Goal: Transaction & Acquisition: Purchase product/service

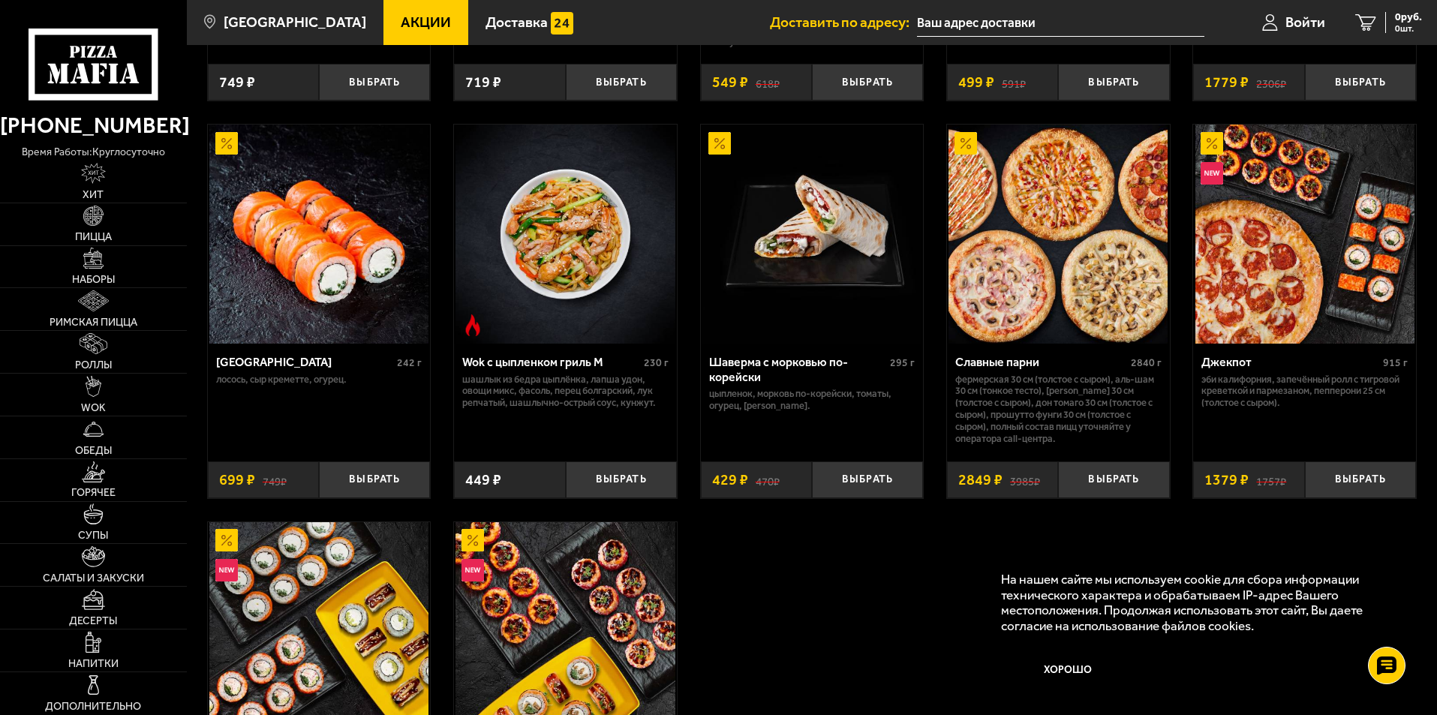
scroll to position [1671, 0]
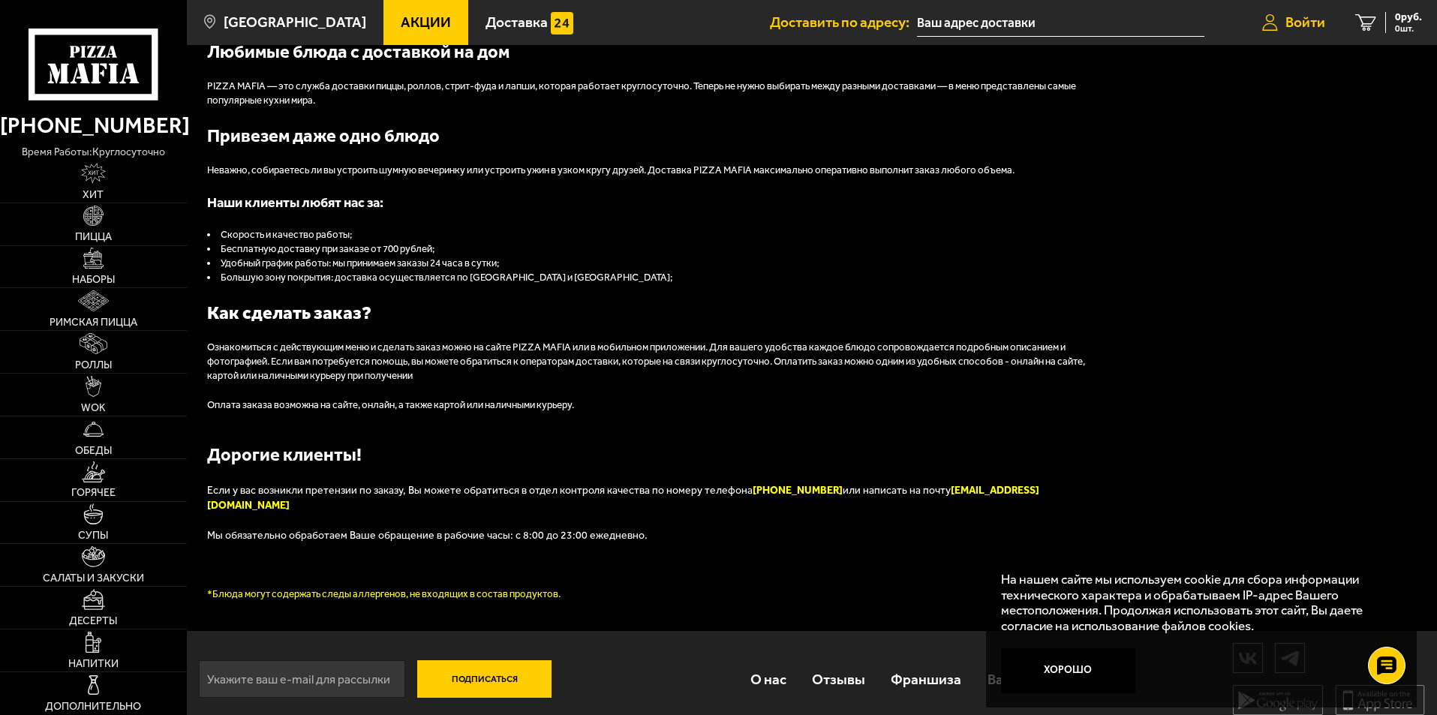
click at [1291, 21] on span "Войти" at bounding box center [1305, 22] width 40 height 14
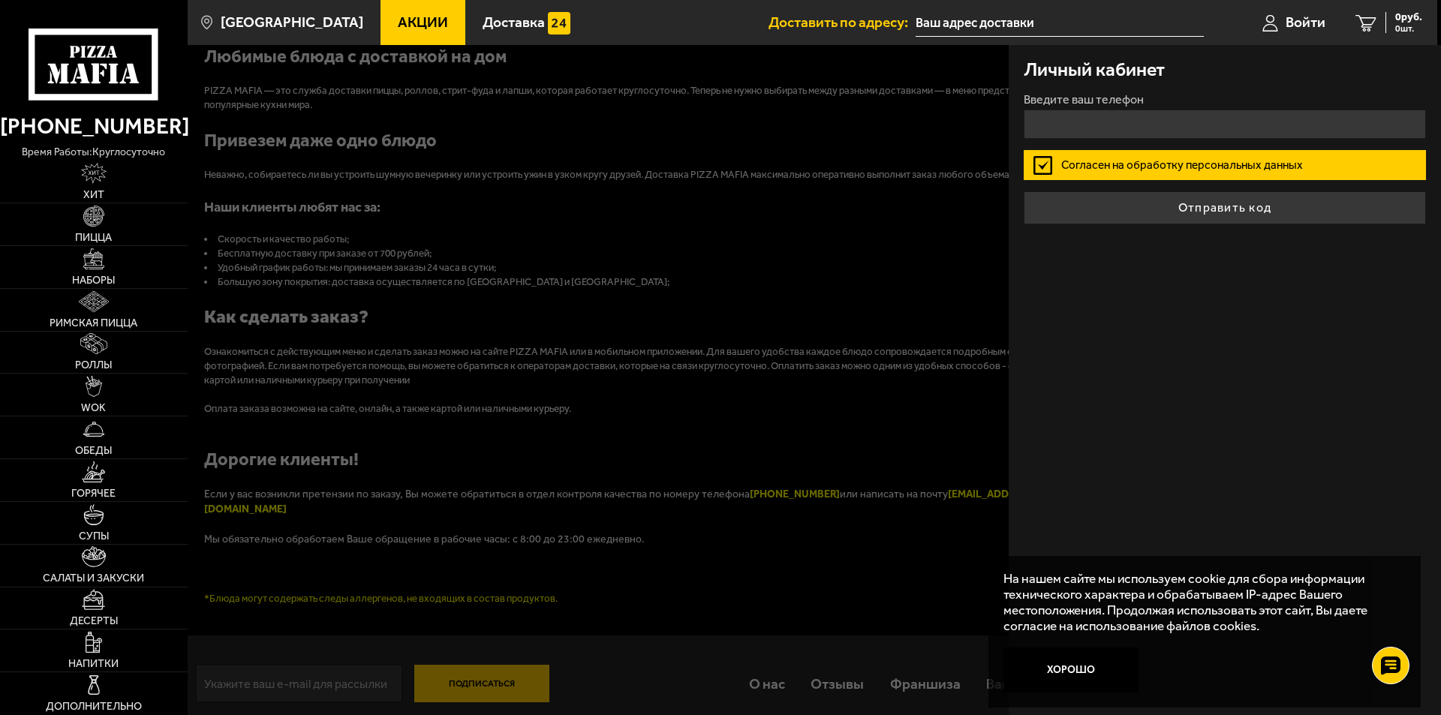
click at [942, 239] on div at bounding box center [908, 402] width 1441 height 715
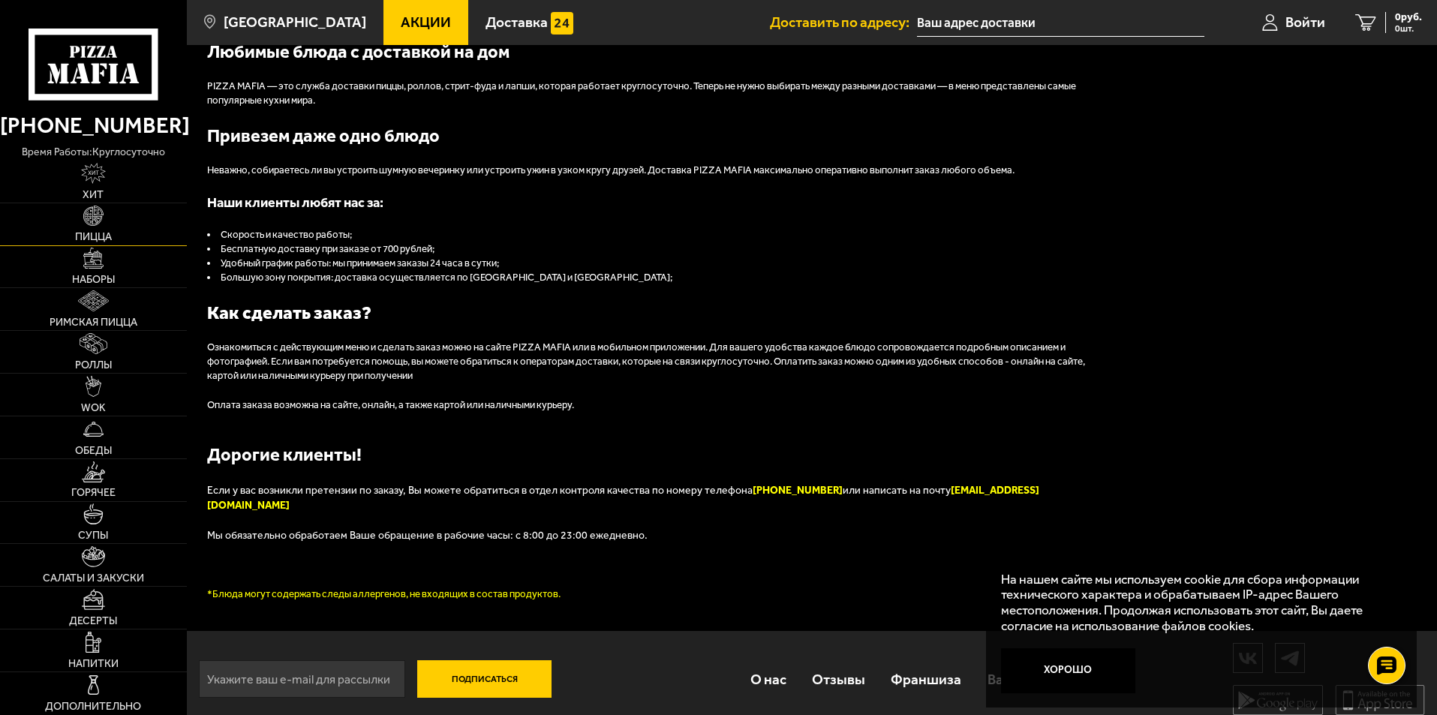
click at [158, 228] on link "Пицца" at bounding box center [93, 224] width 187 height 42
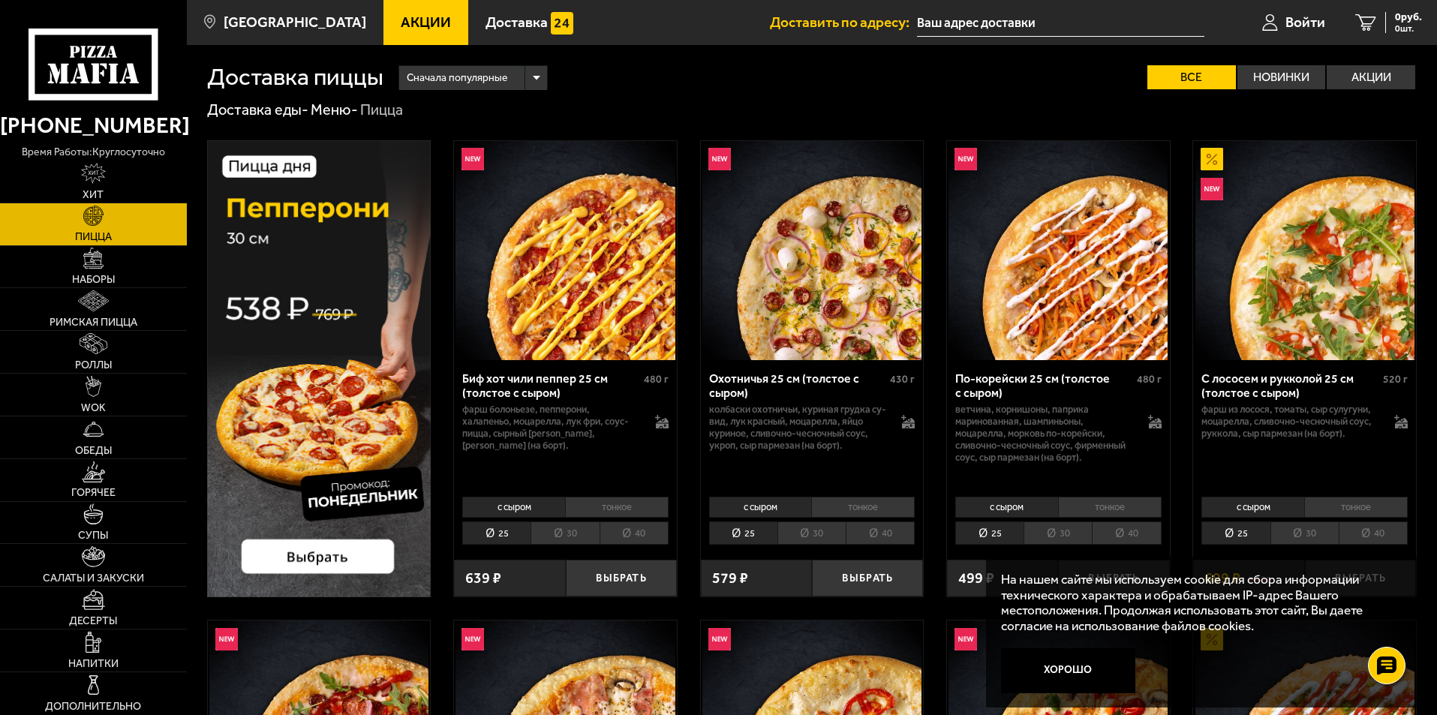
click at [812, 303] on img at bounding box center [811, 250] width 219 height 219
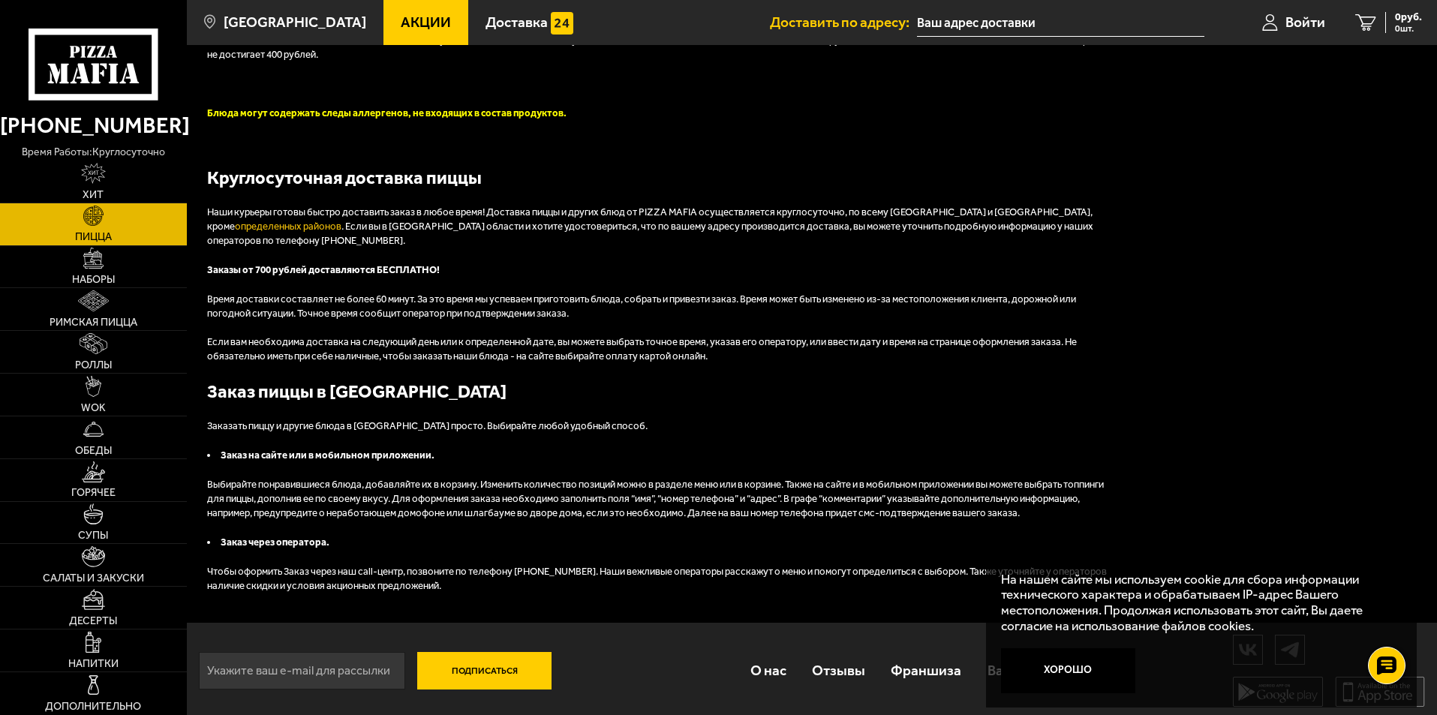
scroll to position [3905, 0]
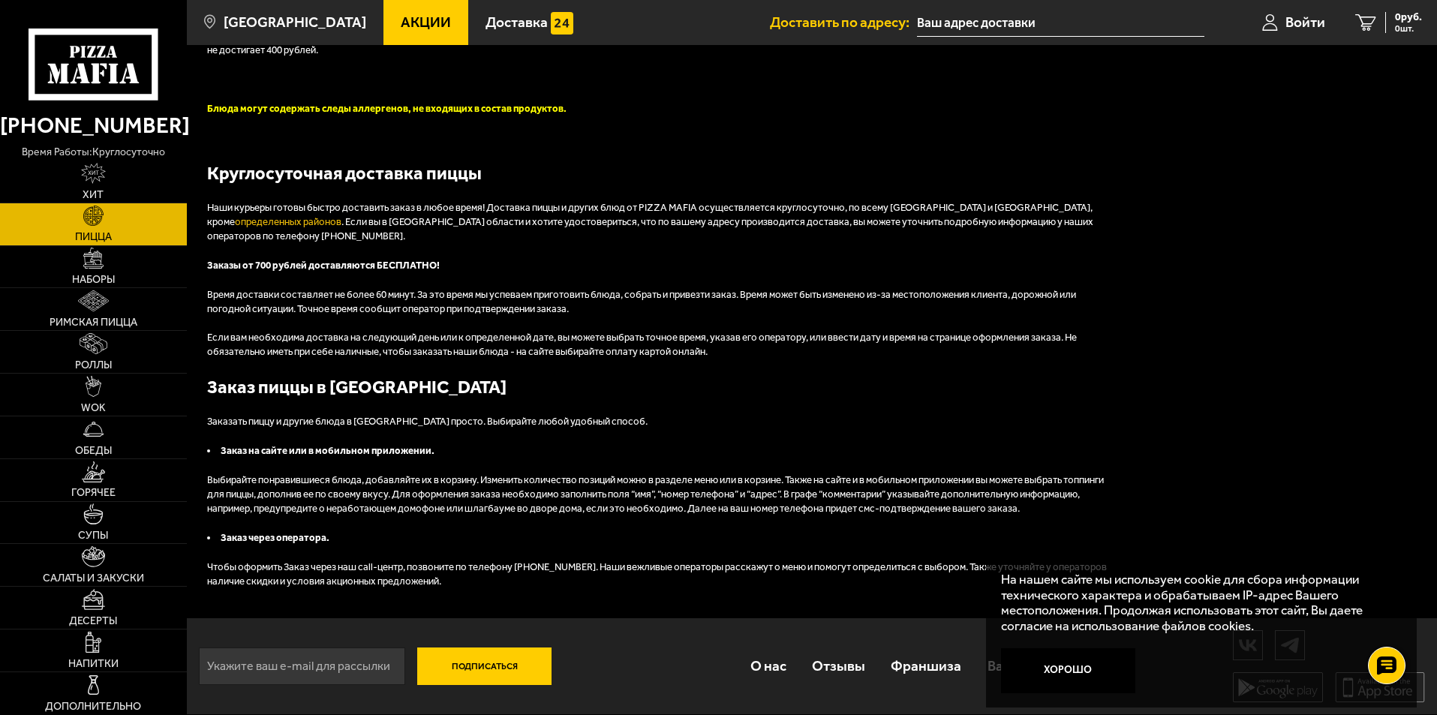
click at [1367, 392] on div "Пицца с доставкой на дом - легко, доступно и быстро Наша пицца – это равномерно…" at bounding box center [812, 239] width 1250 height 759
click at [1063, 676] on button "Хорошо" at bounding box center [1068, 670] width 135 height 45
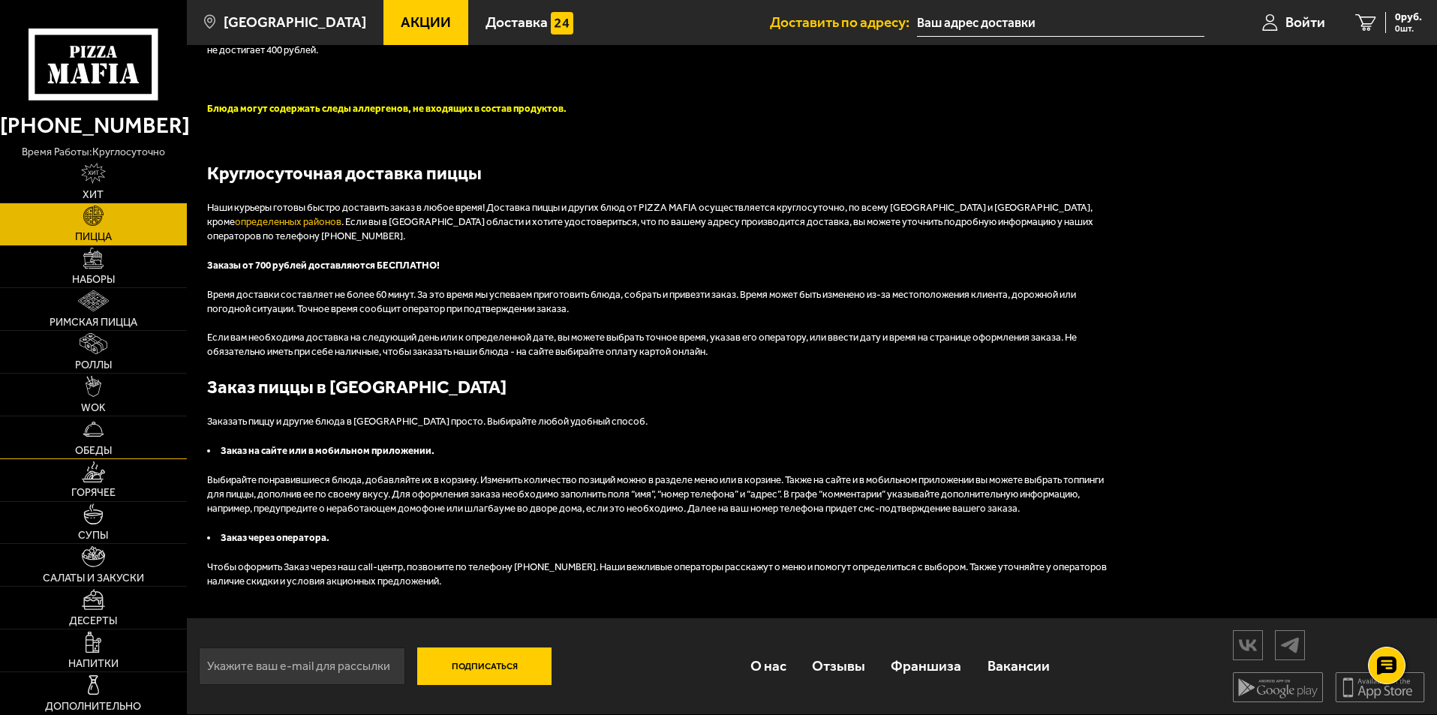
click at [141, 450] on link "Обеды" at bounding box center [93, 437] width 187 height 42
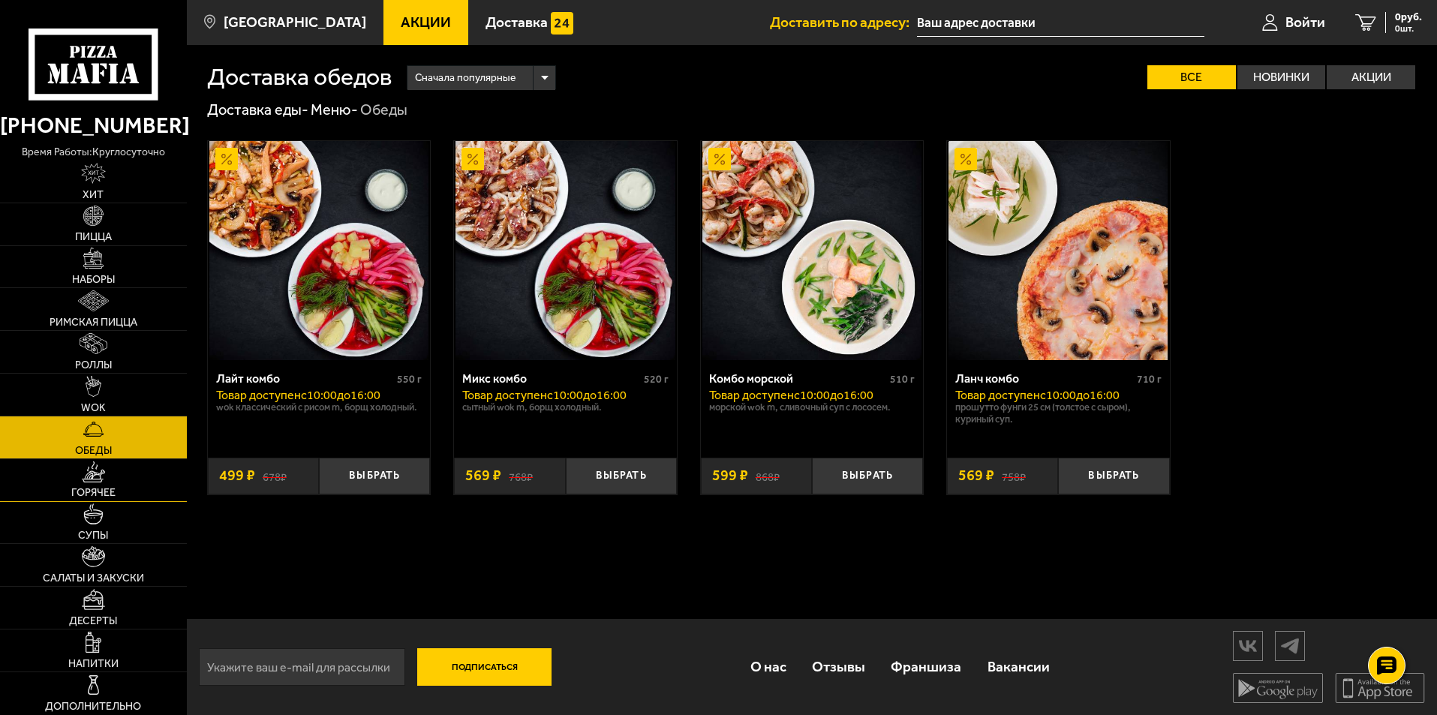
click at [131, 483] on link "Горячее" at bounding box center [93, 480] width 187 height 42
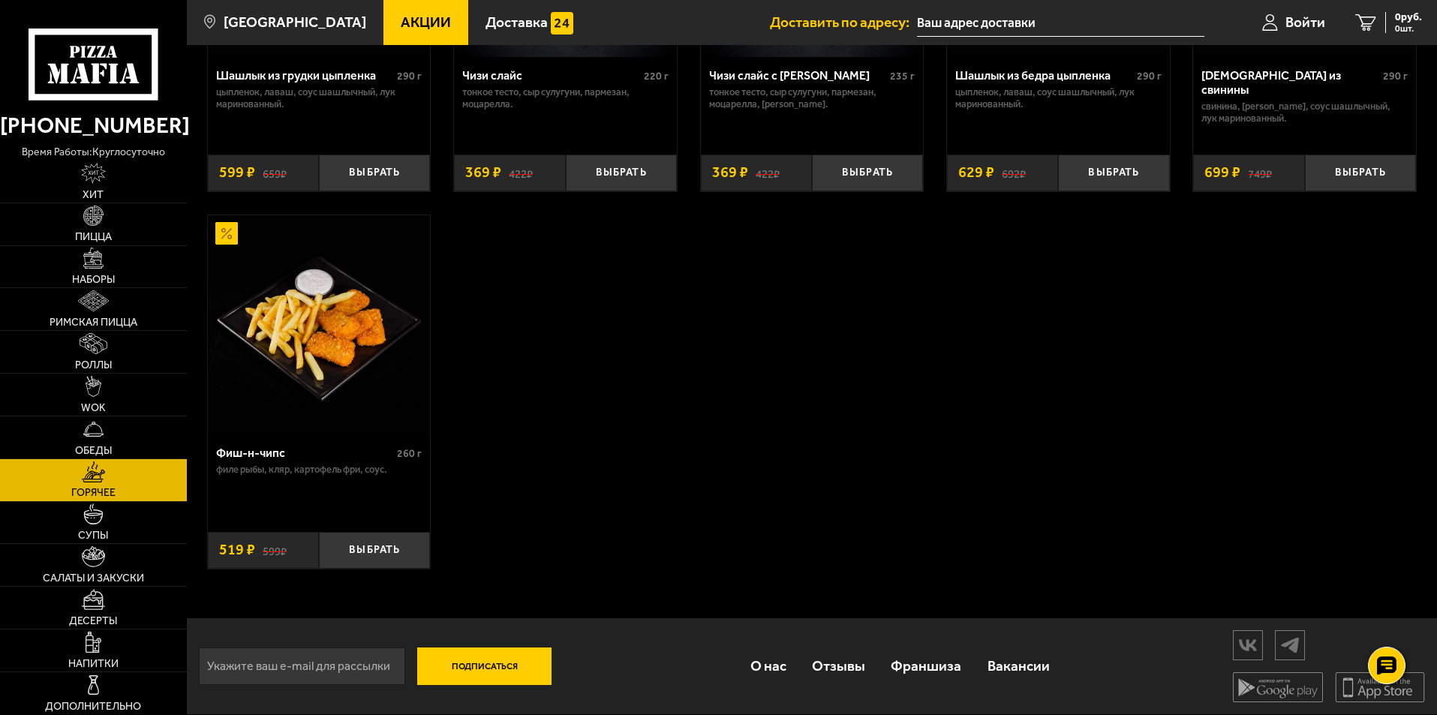
scroll to position [554, 0]
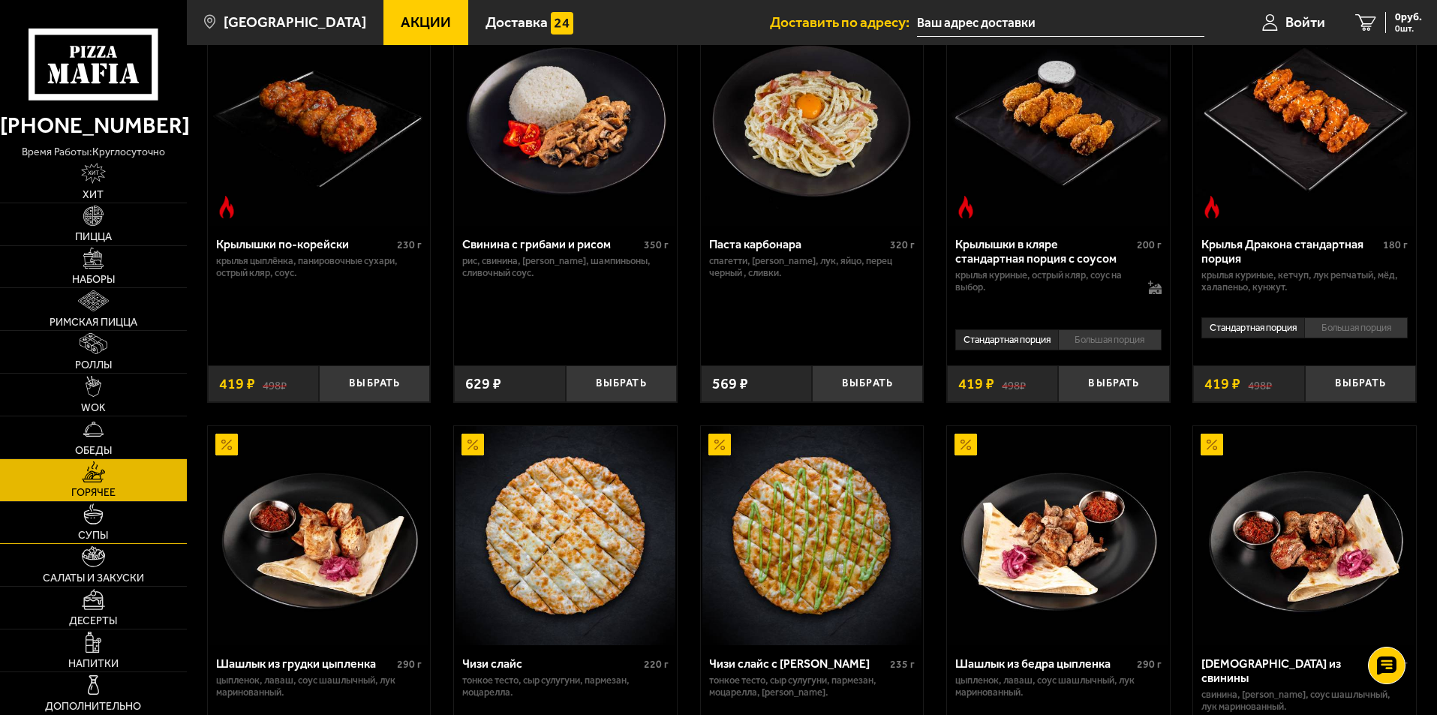
click at [149, 531] on link "Супы" at bounding box center [93, 523] width 187 height 42
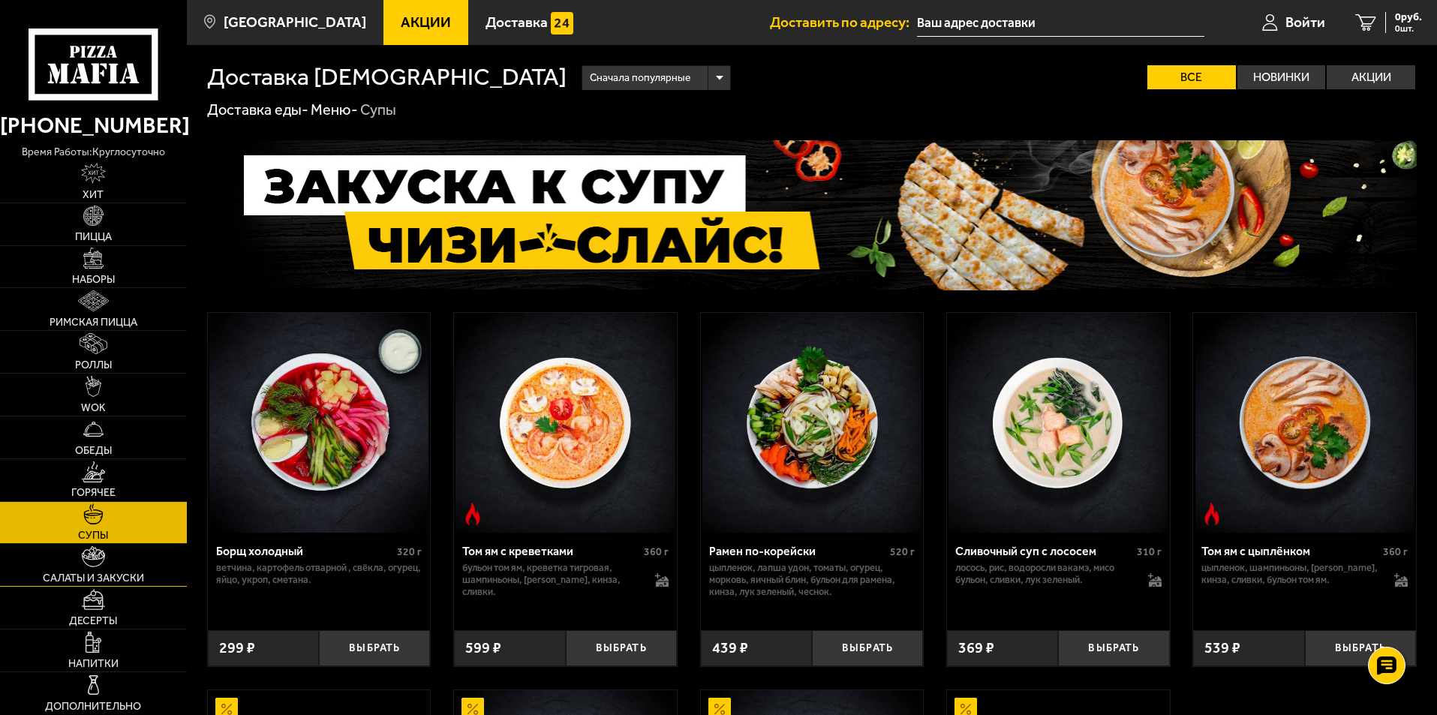
click at [104, 563] on img at bounding box center [94, 556] width 24 height 21
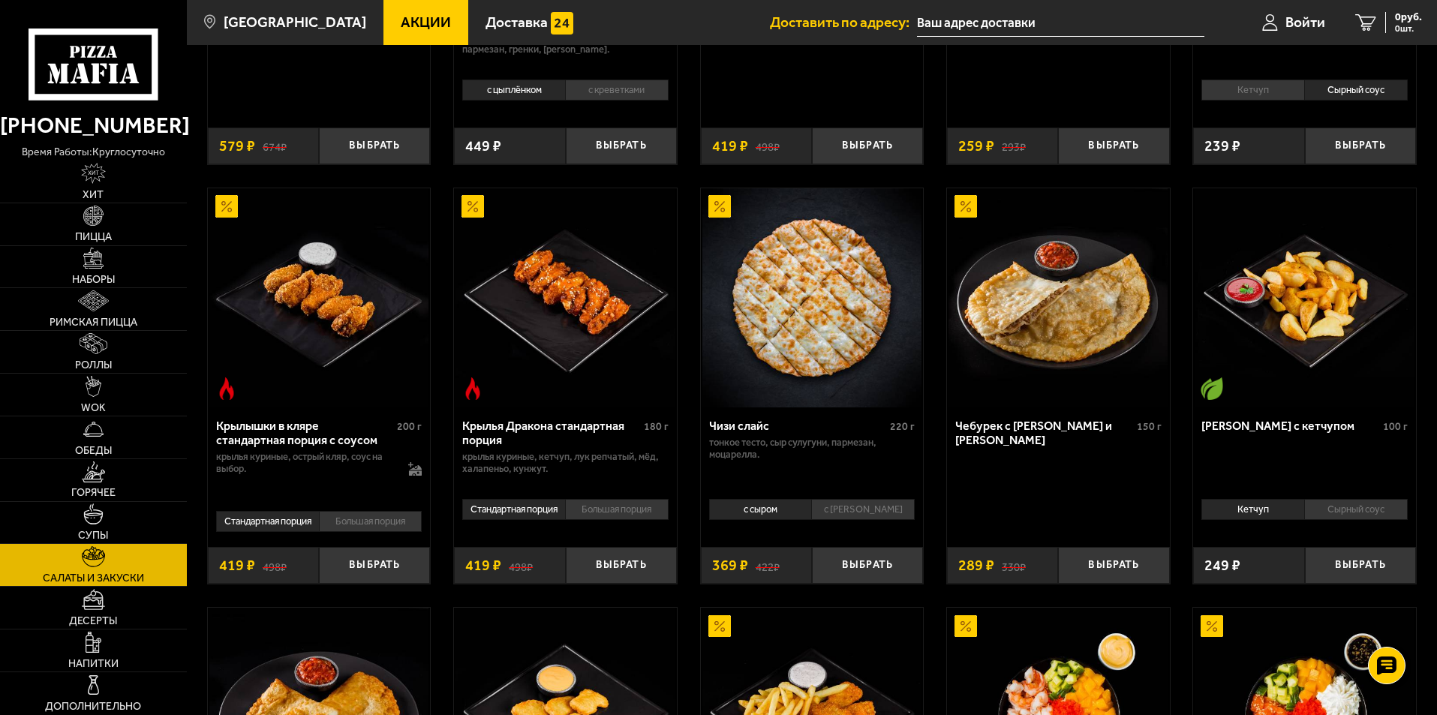
scroll to position [973, 0]
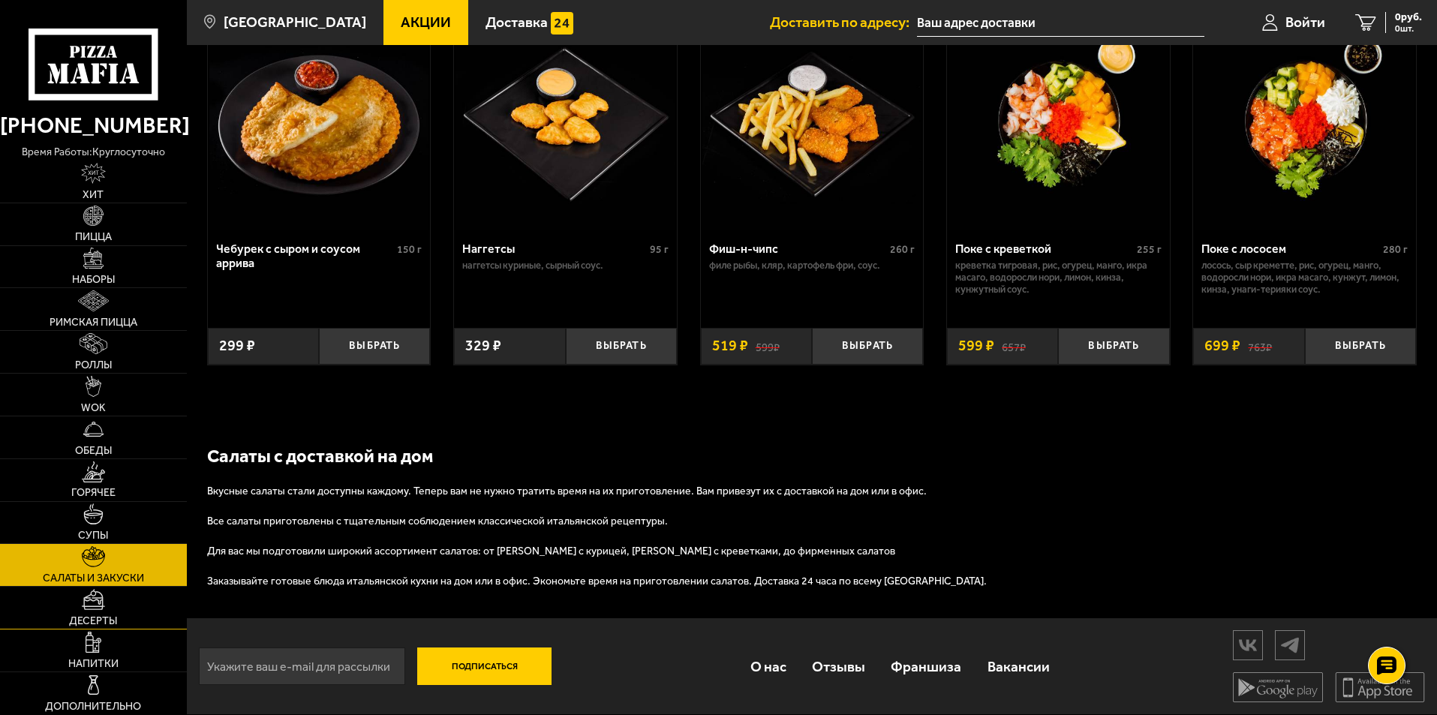
click at [104, 609] on img at bounding box center [93, 599] width 23 height 21
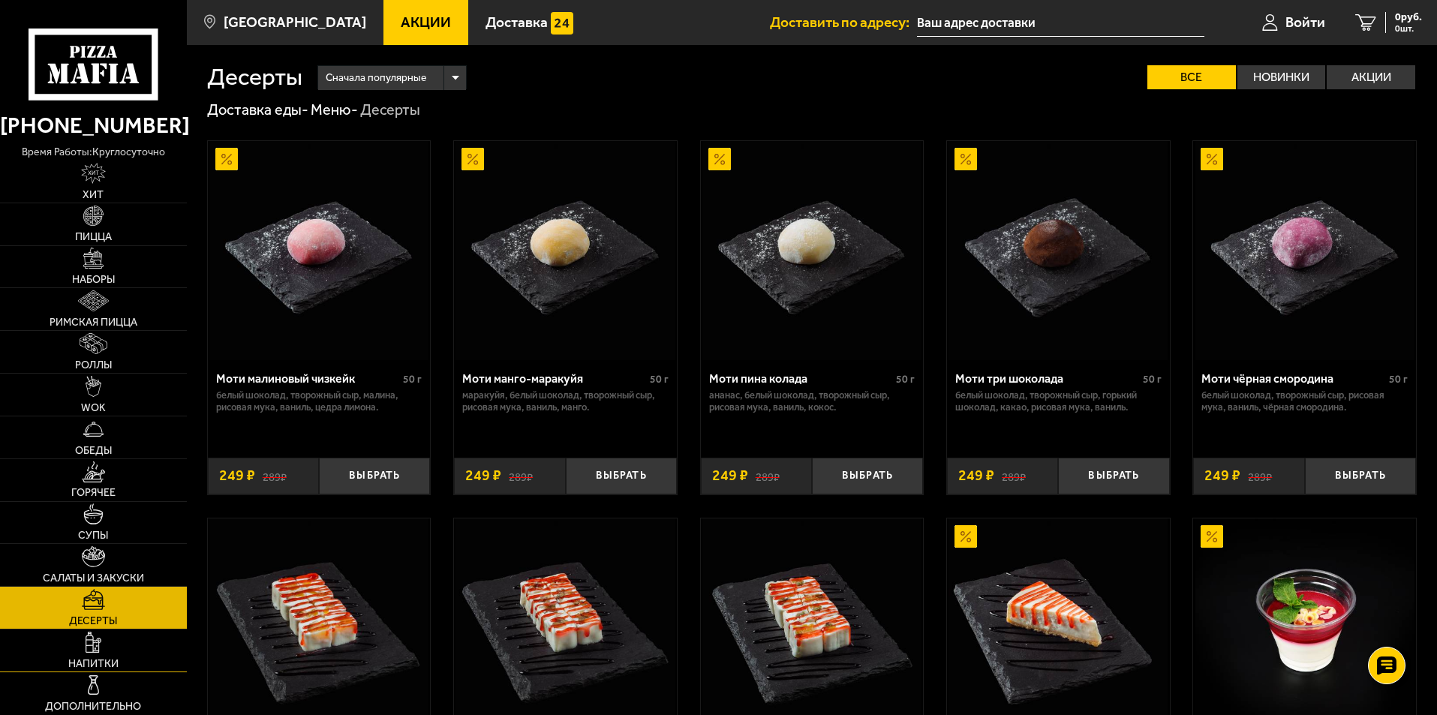
click at [102, 651] on link "Напитки" at bounding box center [93, 651] width 187 height 42
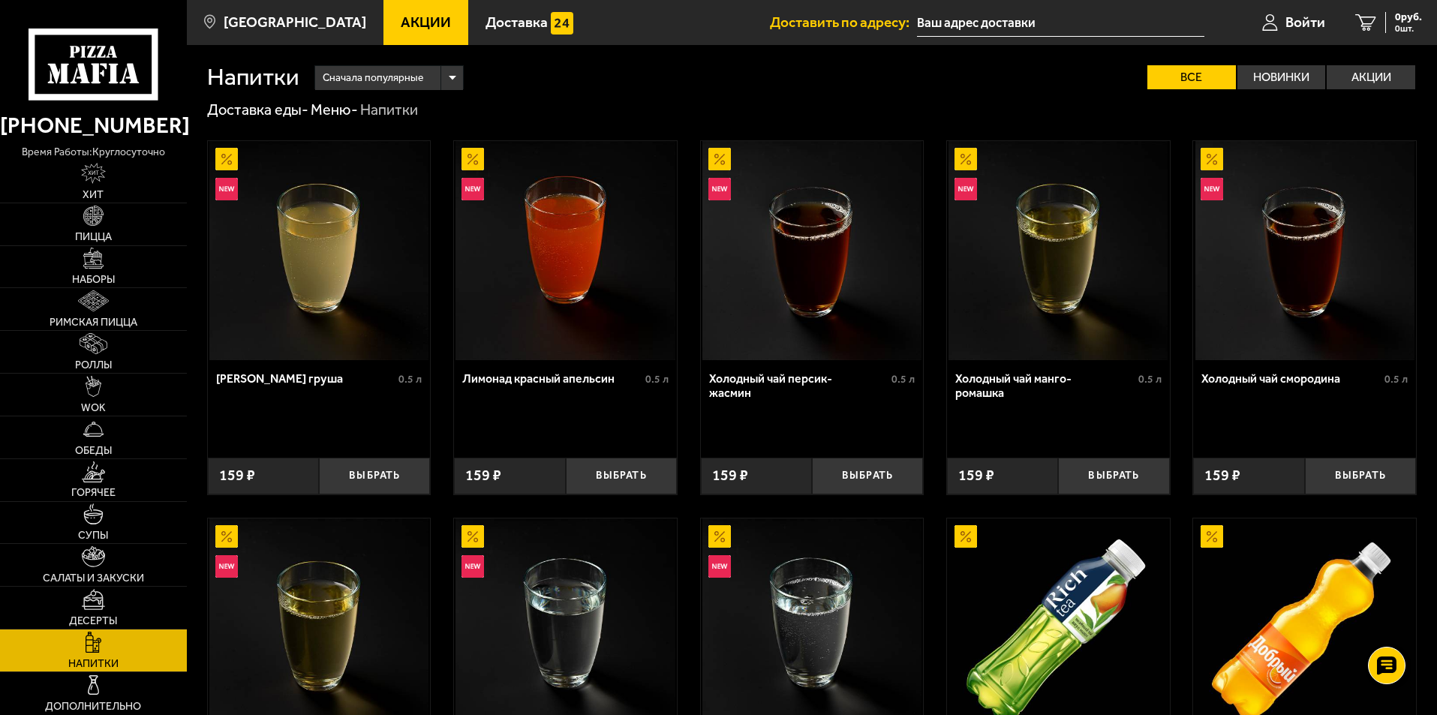
scroll to position [600, 0]
